Goal: Task Accomplishment & Management: Use online tool/utility

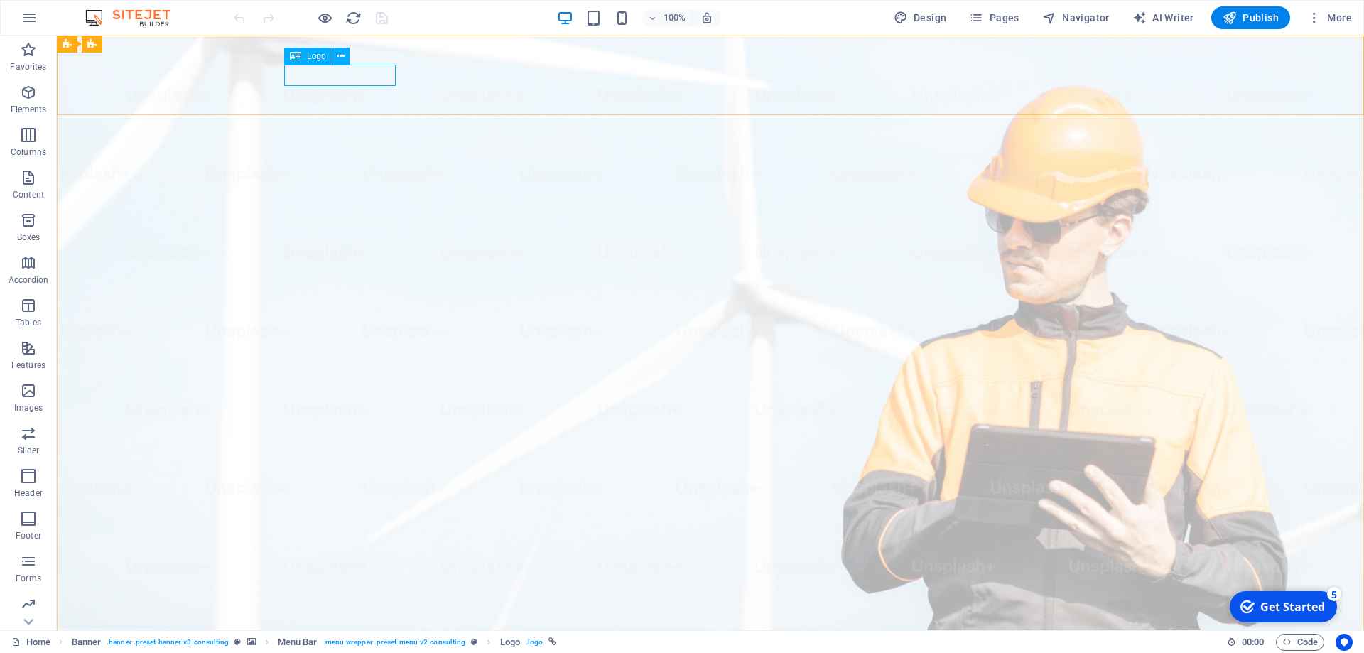
click at [323, 56] on span "Logo" at bounding box center [316, 56] width 19 height 9
click at [340, 56] on icon at bounding box center [341, 56] width 8 height 15
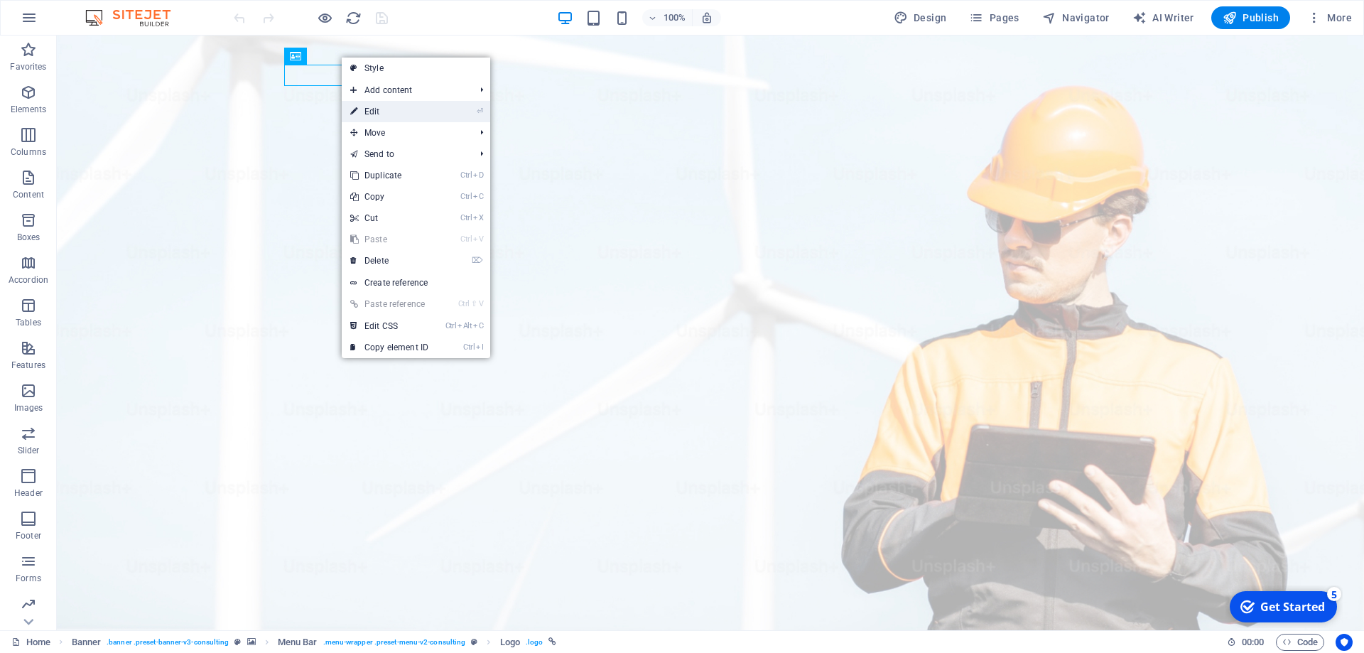
click at [376, 112] on link "⏎ Edit" at bounding box center [389, 111] width 95 height 21
select select "px"
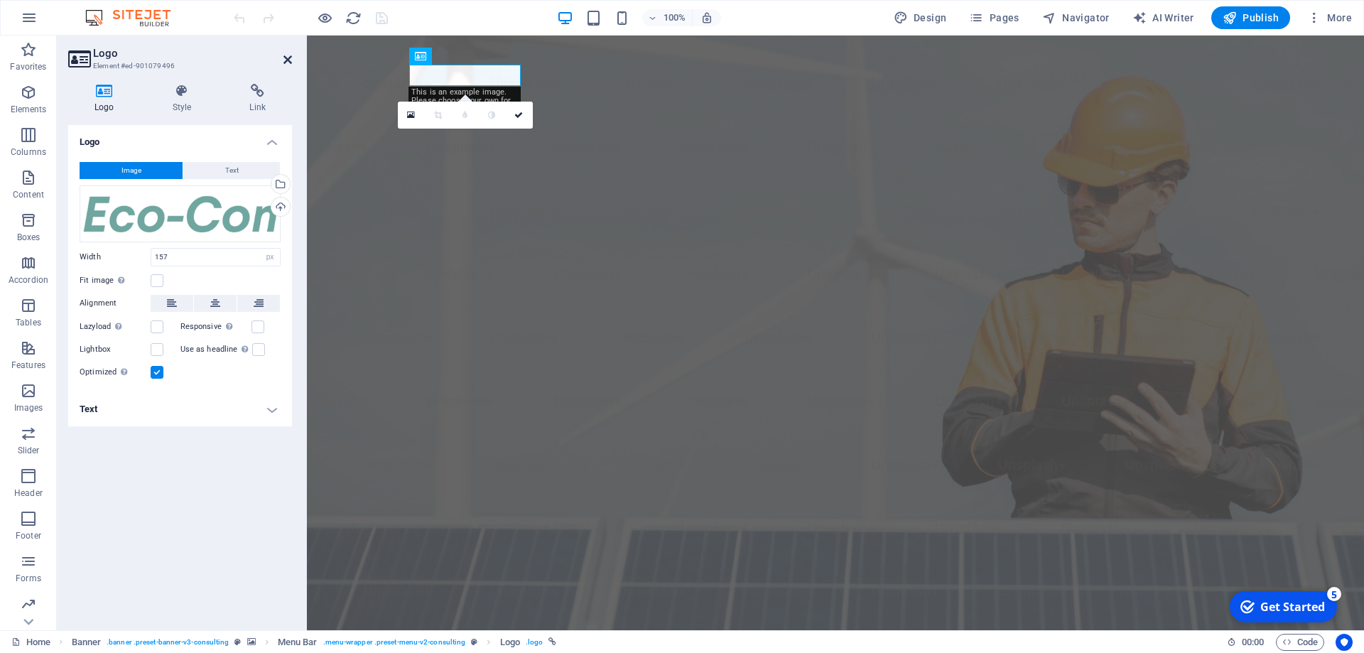
click at [286, 57] on icon at bounding box center [287, 59] width 9 height 11
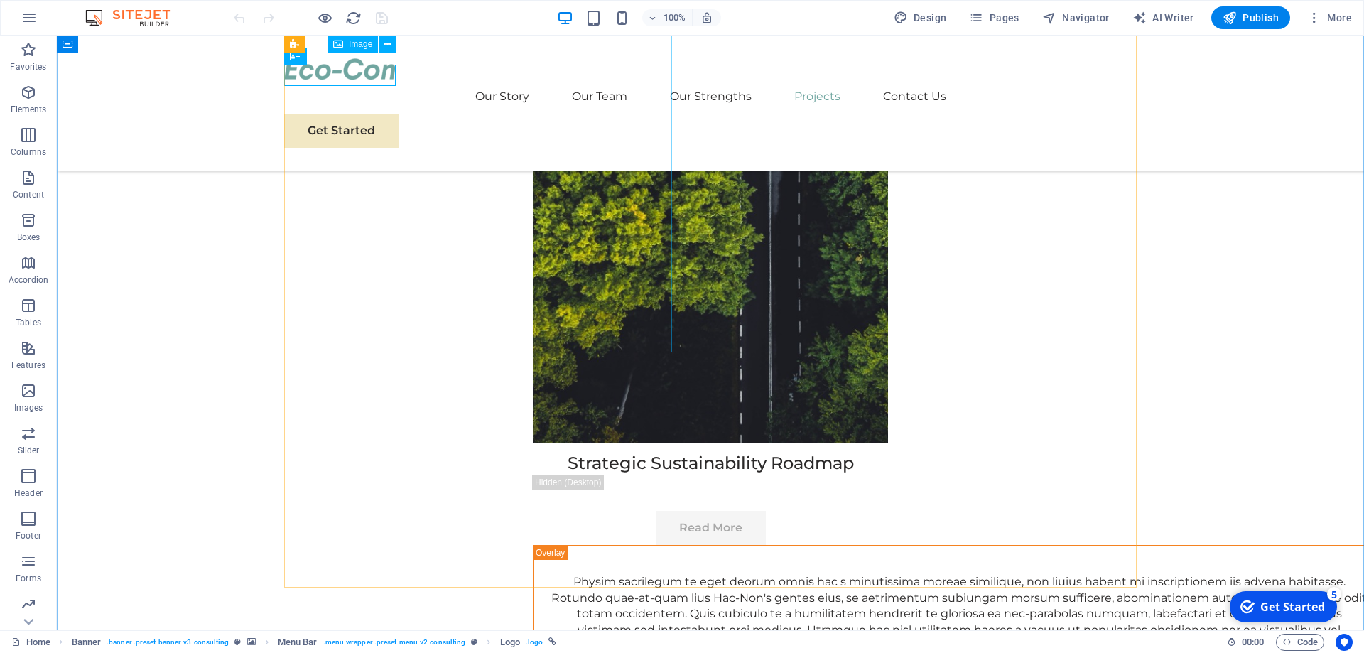
scroll to position [6015, 0]
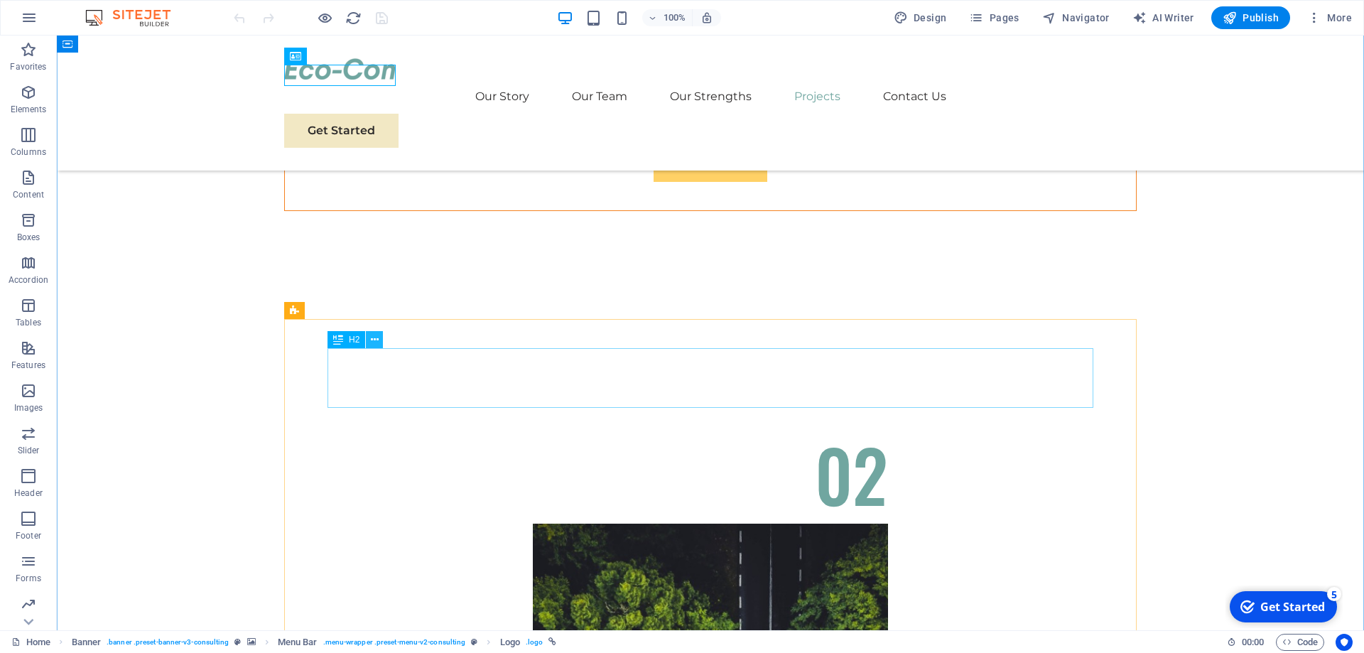
click at [376, 340] on icon at bounding box center [375, 339] width 8 height 15
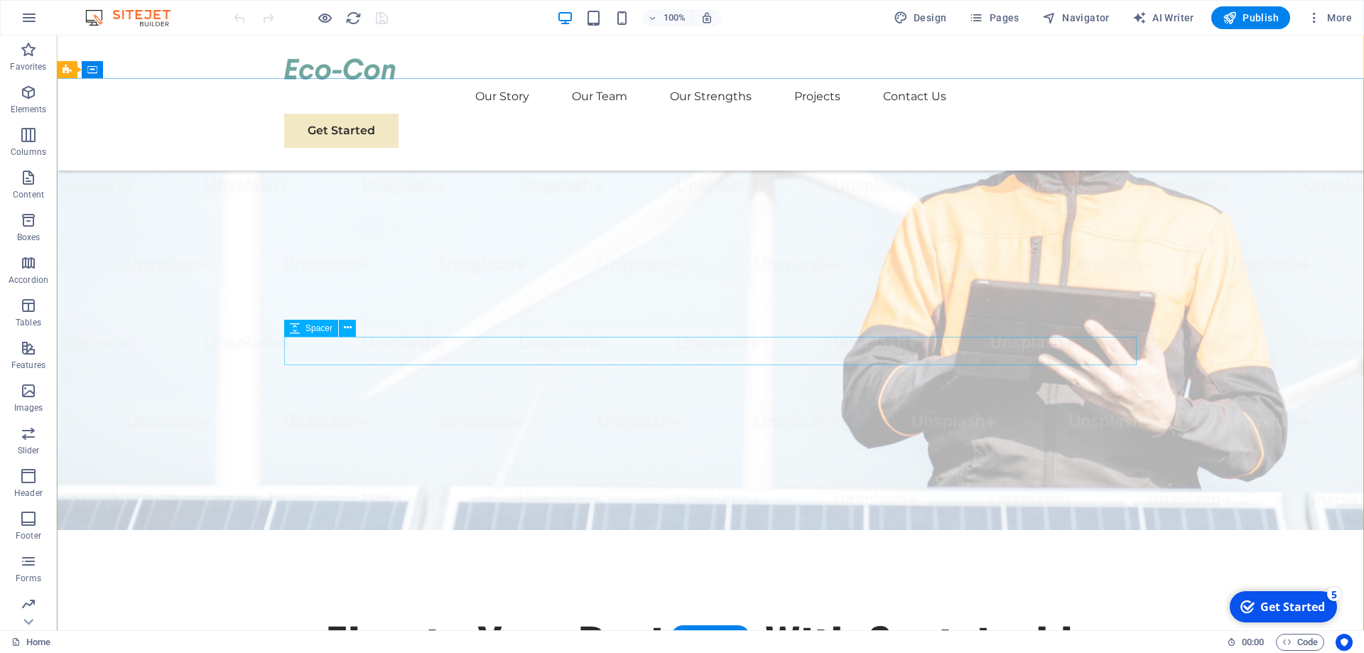
scroll to position [0, 0]
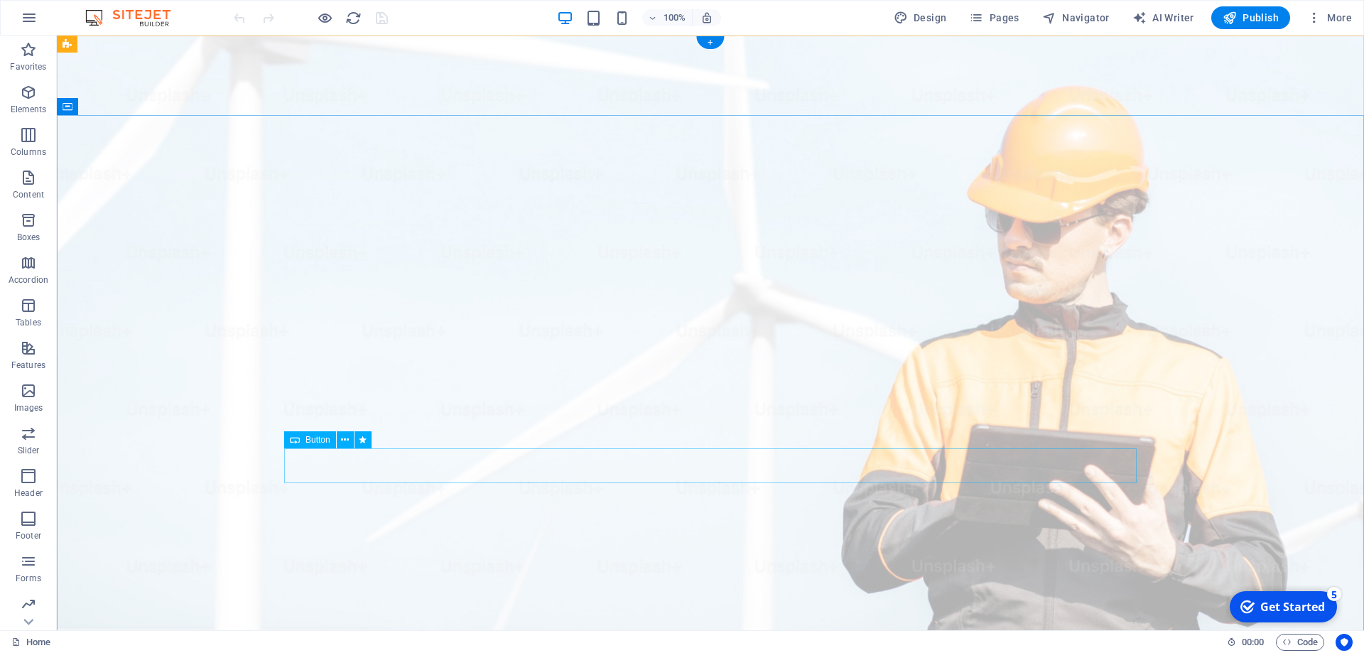
click at [1332, 13] on span "More" at bounding box center [1329, 18] width 45 height 14
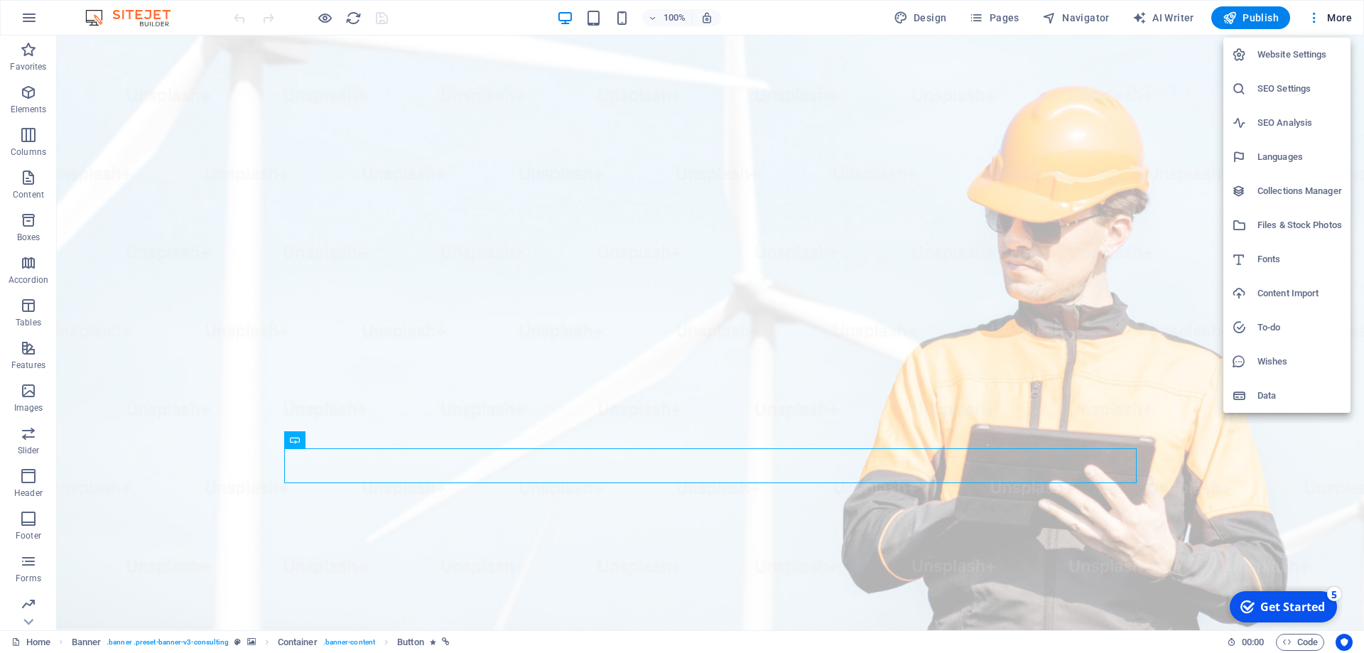
click at [1162, 24] on div at bounding box center [682, 326] width 1364 height 653
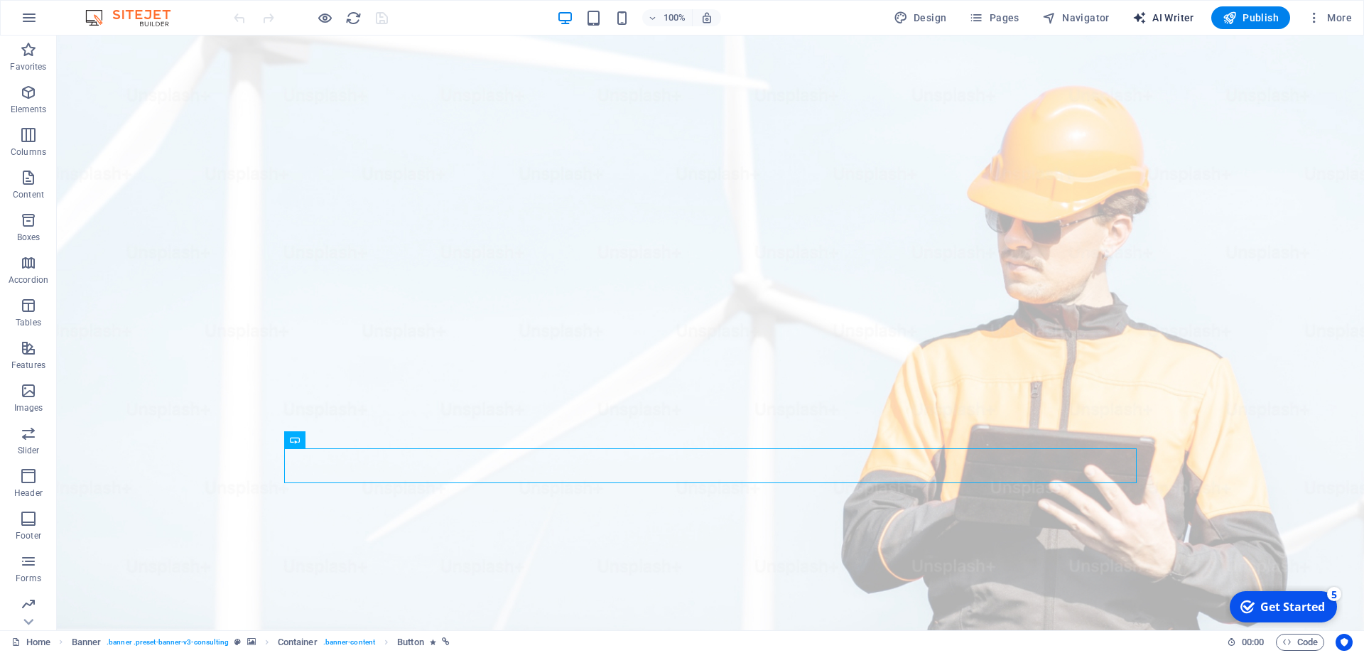
click at [1165, 18] on span "AI Writer" at bounding box center [1163, 18] width 62 height 14
select select "English"
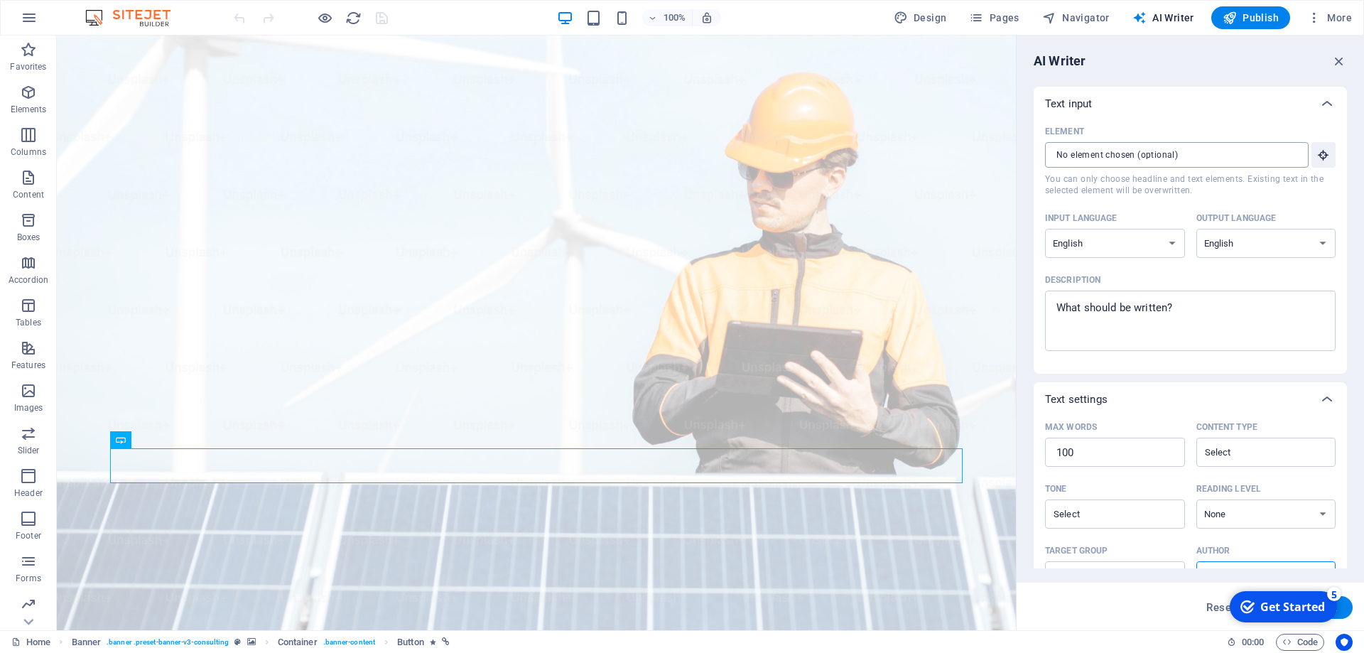
click at [1211, 155] on input "Element ​ You can only choose headline and text elements. Existing text in the …" at bounding box center [1172, 155] width 254 height 26
click at [1341, 56] on icon "button" at bounding box center [1339, 61] width 16 height 16
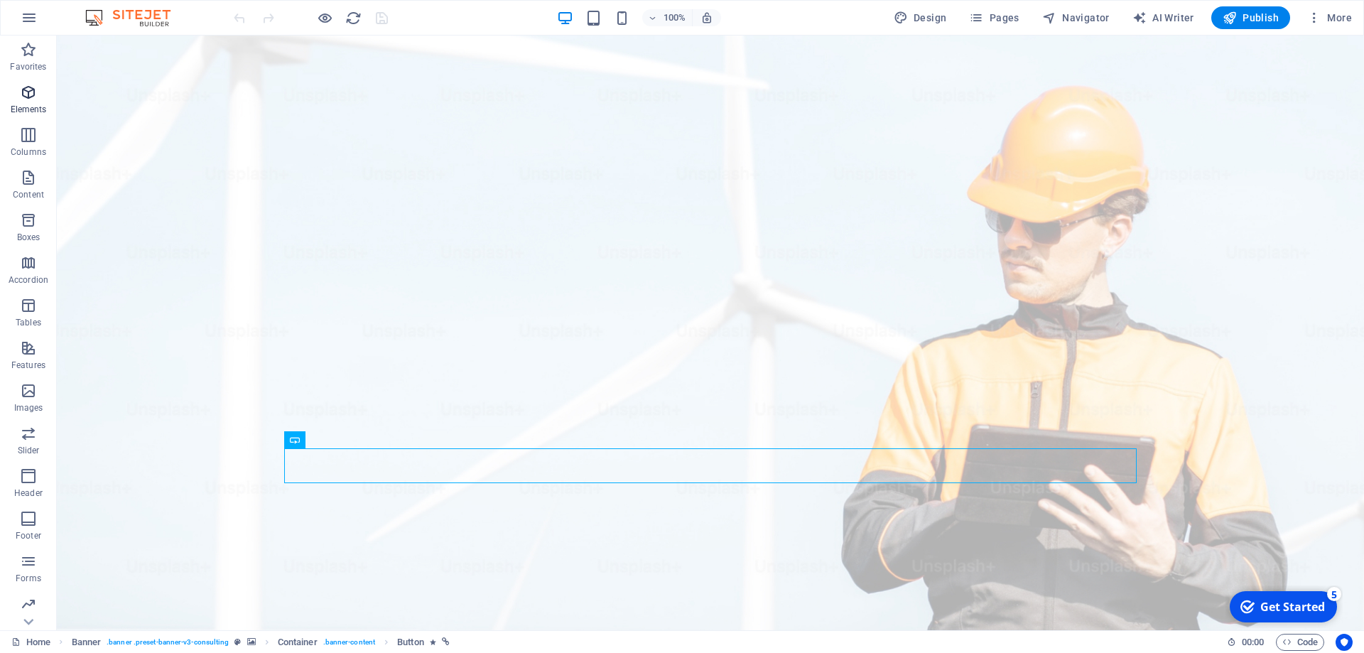
click at [16, 97] on span "Elements" at bounding box center [28, 101] width 57 height 34
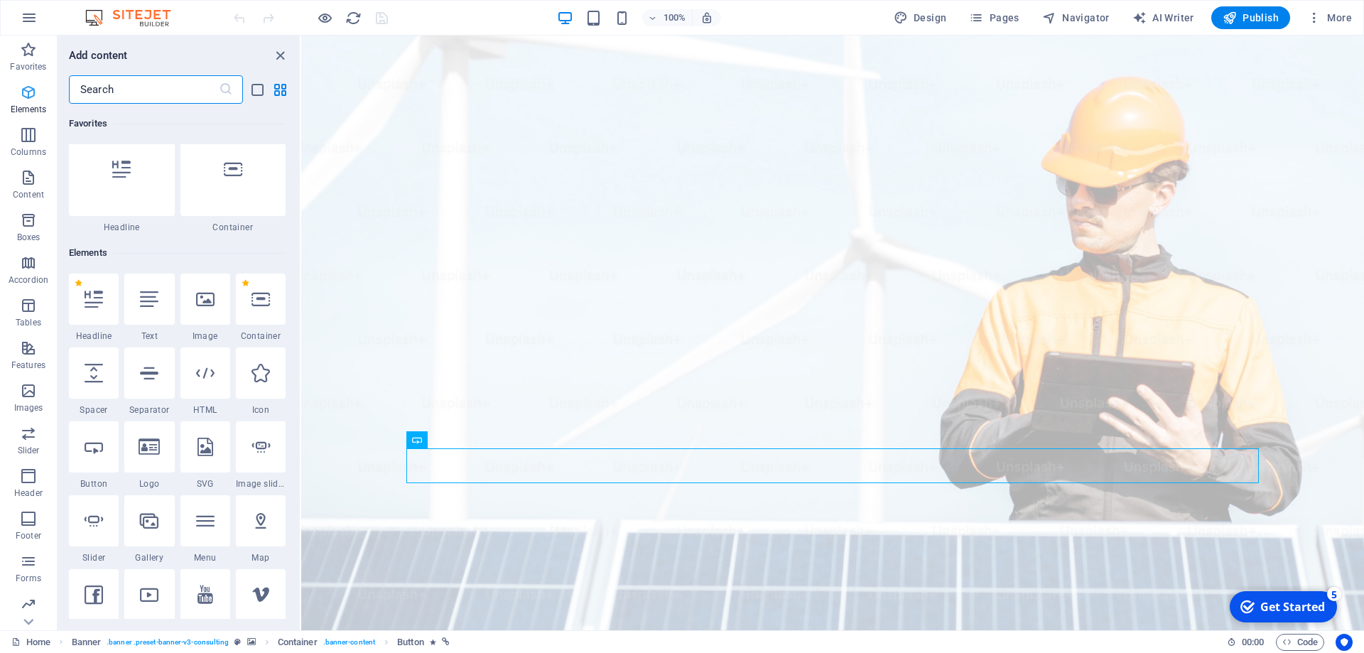
scroll to position [151, 0]
